Goal: Information Seeking & Learning: Learn about a topic

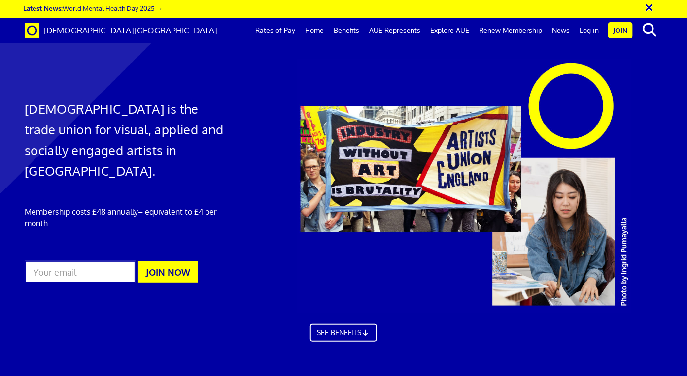
scroll to position [0, 4]
click at [345, 332] on link "SEE BENEFITS" at bounding box center [342, 332] width 73 height 20
click at [286, 29] on link "Rates of Pay" at bounding box center [275, 30] width 50 height 25
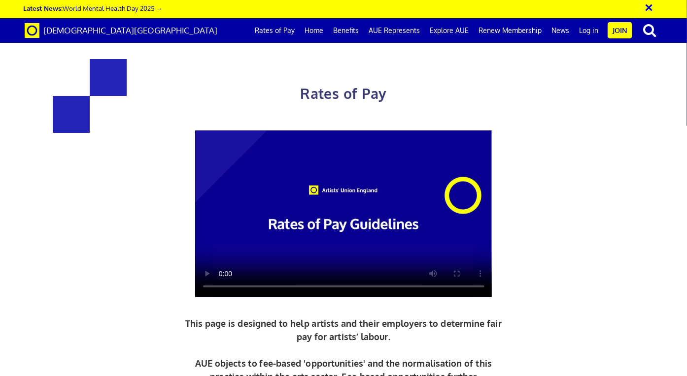
scroll to position [0, 4]
click at [92, 32] on span "[DEMOGRAPHIC_DATA][GEOGRAPHIC_DATA]" at bounding box center [130, 30] width 174 height 10
